Goal: Task Accomplishment & Management: Manage account settings

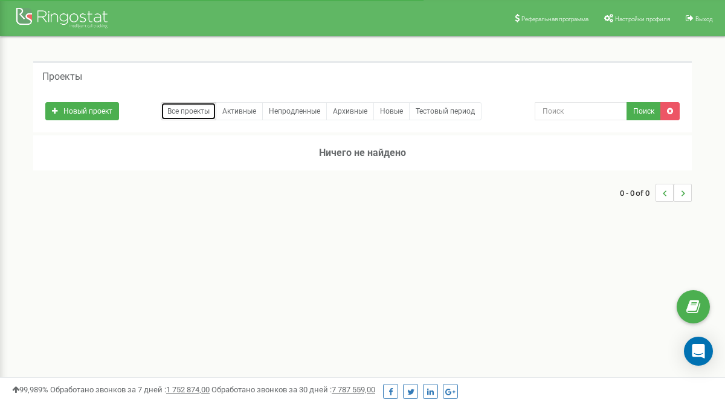
click at [185, 109] on link "Все проекты" at bounding box center [189, 111] width 56 height 18
click at [694, 19] on icon at bounding box center [690, 18] width 8 height 8
click at [695, 19] on span "Выход" at bounding box center [704, 19] width 18 height 7
